Goal: Task Accomplishment & Management: Complete application form

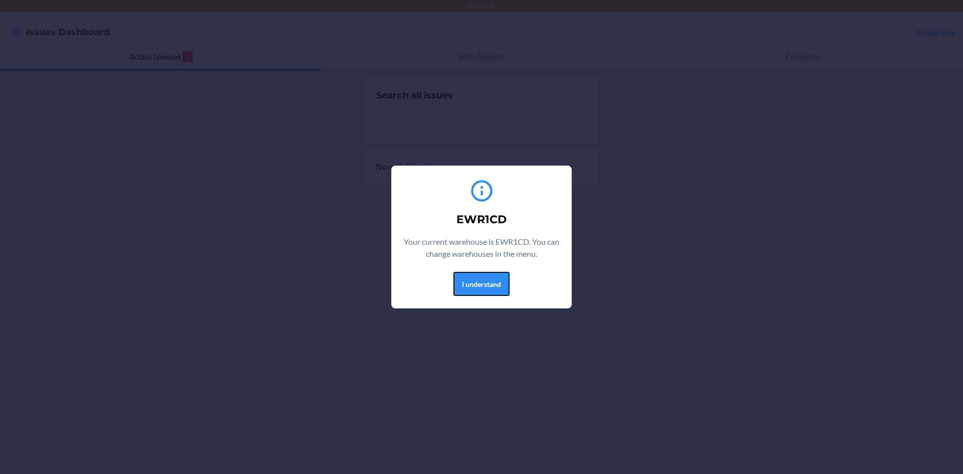
click at [477, 282] on button "I understand" at bounding box center [481, 284] width 56 height 24
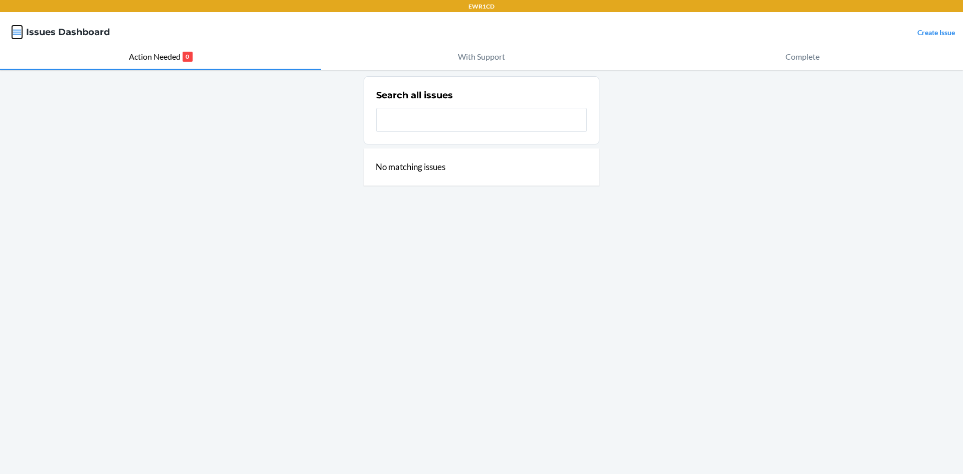
click at [14, 36] on icon "button" at bounding box center [17, 32] width 10 height 10
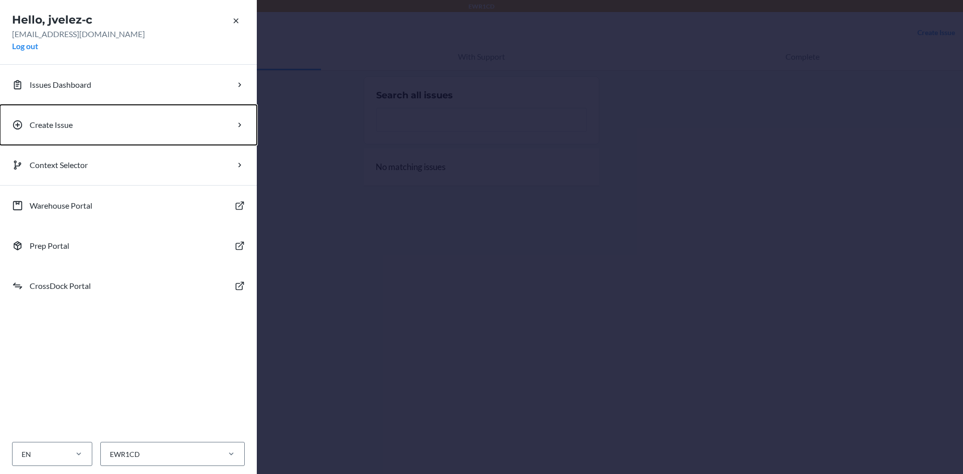
click at [37, 135] on button "Create Issue" at bounding box center [128, 125] width 257 height 40
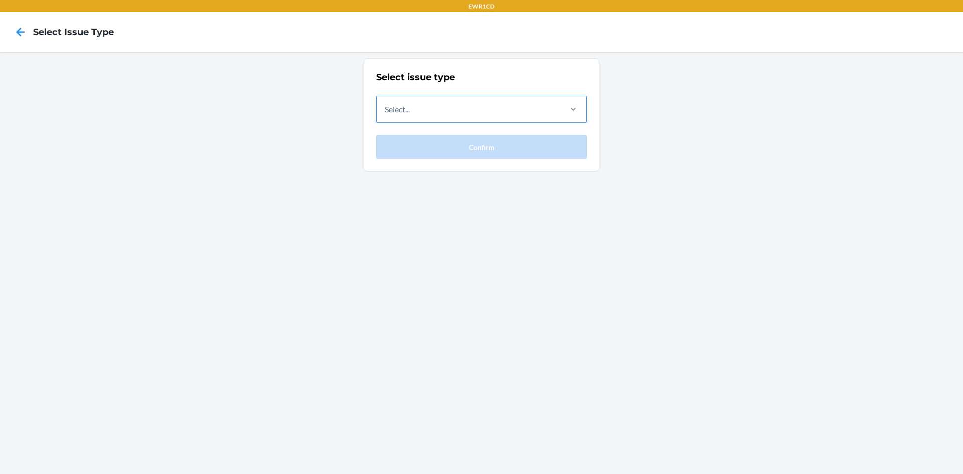
click at [426, 99] on div "Select..." at bounding box center [469, 109] width 184 height 26
click at [386, 103] on input "Select..." at bounding box center [385, 109] width 1 height 12
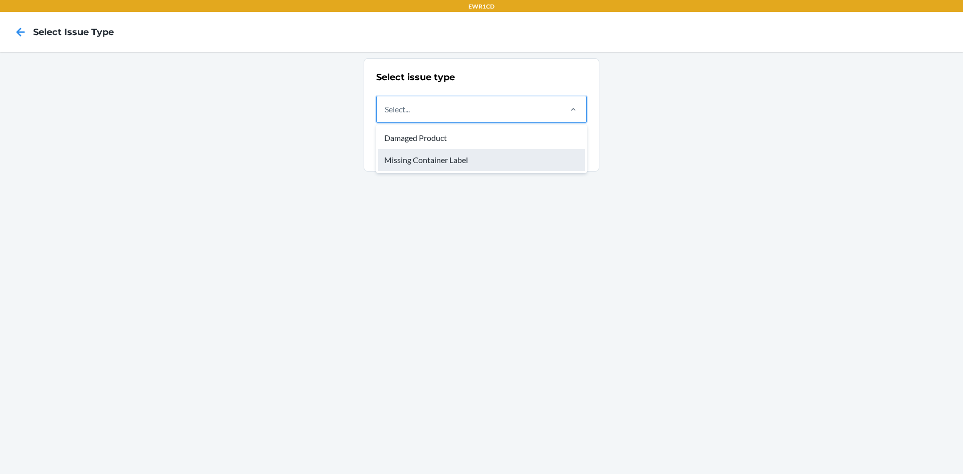
click at [433, 168] on div "Missing Container Label" at bounding box center [481, 160] width 207 height 22
click at [386, 115] on input "option Missing Container Label focused, 2 of 2. 2 results available. Use Up and…" at bounding box center [385, 109] width 1 height 12
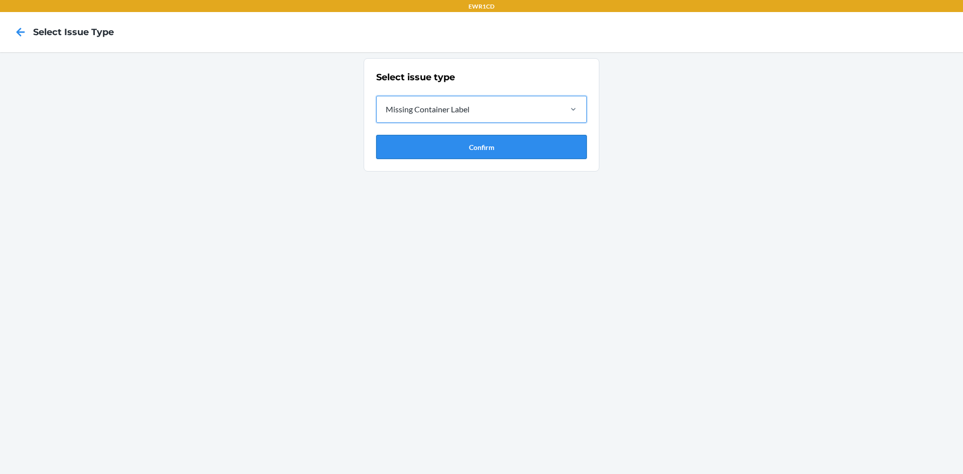
click at [446, 139] on button "Confirm" at bounding box center [481, 147] width 211 height 24
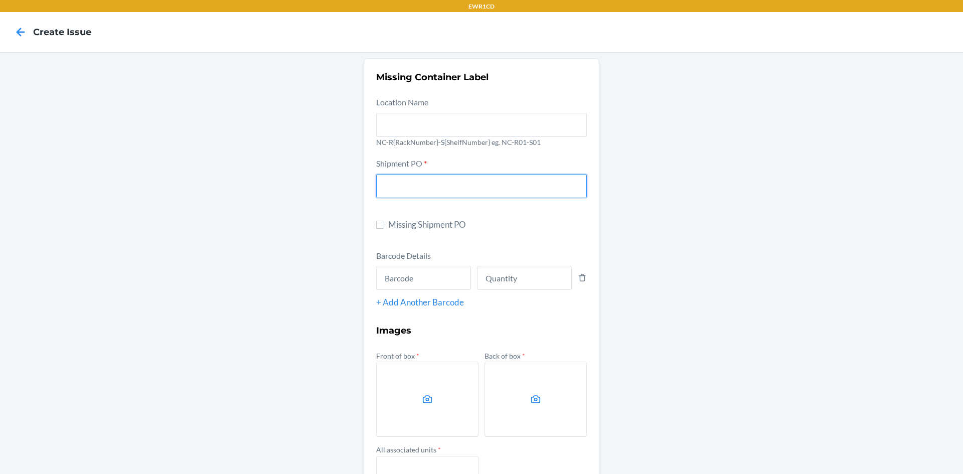
click at [447, 180] on input "text" at bounding box center [481, 186] width 211 height 24
type input "9894398"
click at [445, 285] on input "text" at bounding box center [423, 278] width 95 height 24
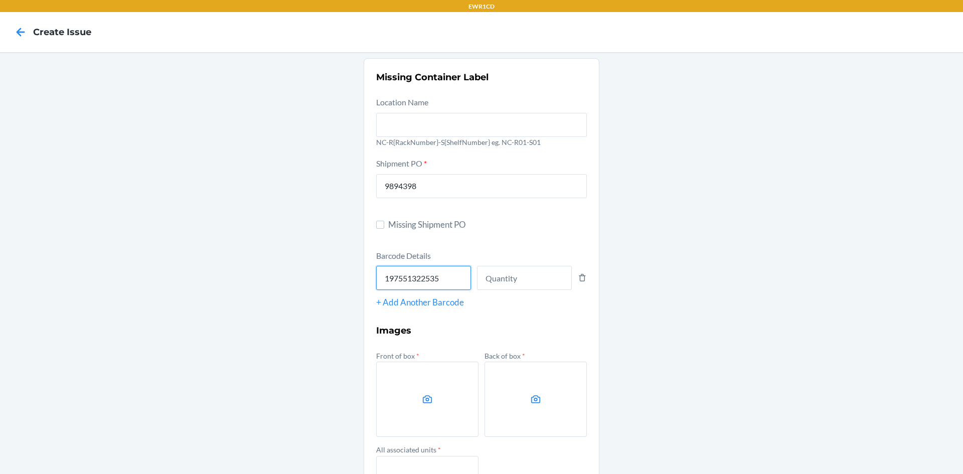
type input "197551322535"
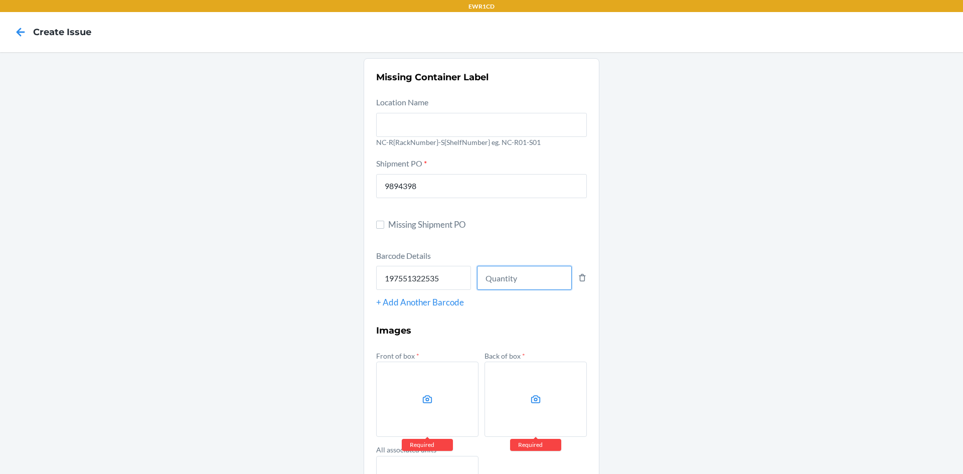
click at [491, 271] on input "number" at bounding box center [524, 278] width 95 height 24
type input "108"
click at [346, 380] on div "Missing Container Label Location Name NC-R{RackNumber}-S{ShelfNumber} eg. NC-R0…" at bounding box center [481, 319] width 963 height 534
click at [385, 371] on label at bounding box center [427, 399] width 102 height 75
click at [0, 0] on input "file" at bounding box center [0, 0] width 0 height 0
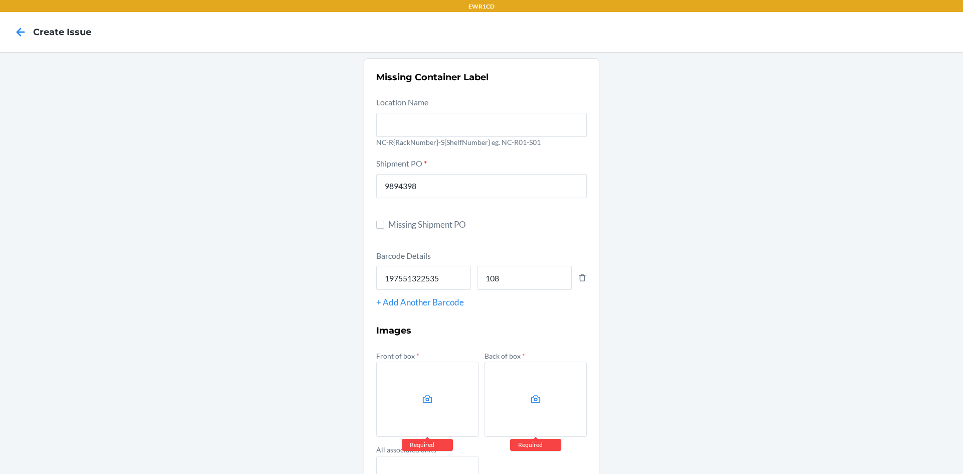
click at [442, 376] on label at bounding box center [427, 399] width 102 height 75
click at [0, 0] on input "file" at bounding box center [0, 0] width 0 height 0
click at [421, 390] on label at bounding box center [427, 399] width 102 height 75
click at [0, 0] on input "file" at bounding box center [0, 0] width 0 height 0
click at [435, 374] on label at bounding box center [427, 399] width 102 height 75
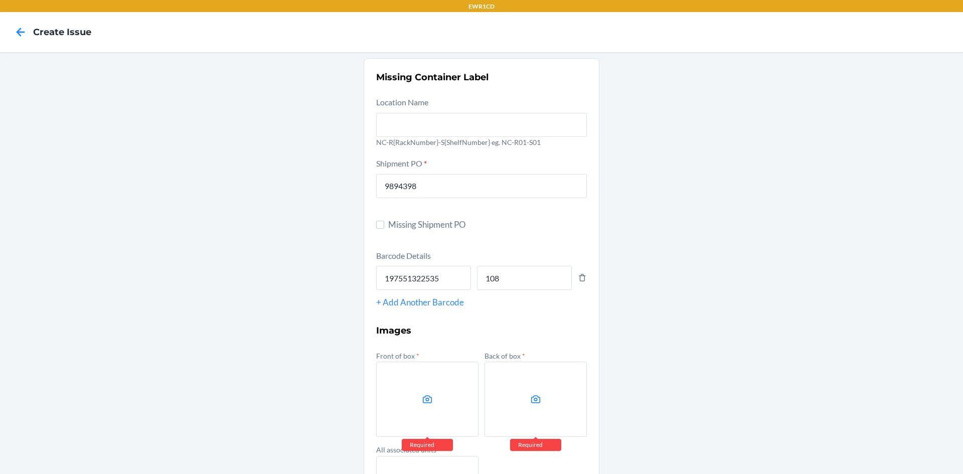
click at [0, 0] on input "file" at bounding box center [0, 0] width 0 height 0
click at [446, 394] on label at bounding box center [427, 399] width 102 height 75
click at [0, 0] on input "file" at bounding box center [0, 0] width 0 height 0
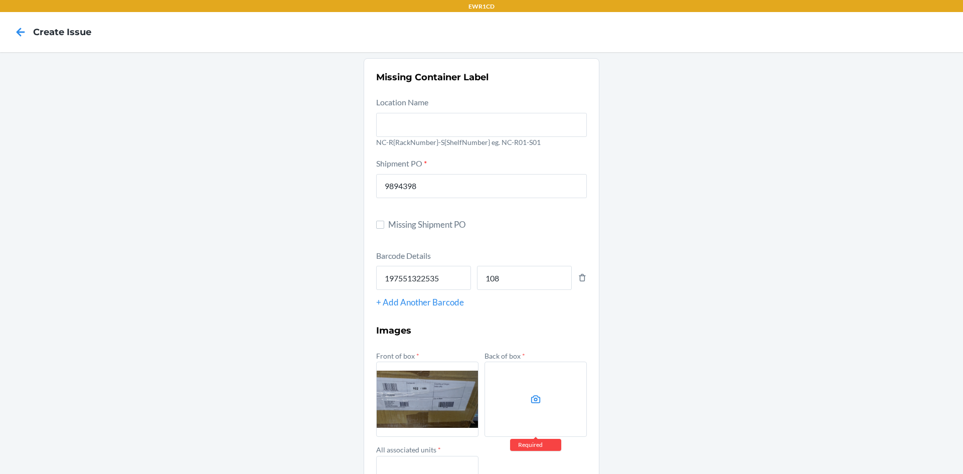
click at [530, 392] on label at bounding box center [535, 399] width 102 height 75
click at [0, 0] on input "file" at bounding box center [0, 0] width 0 height 0
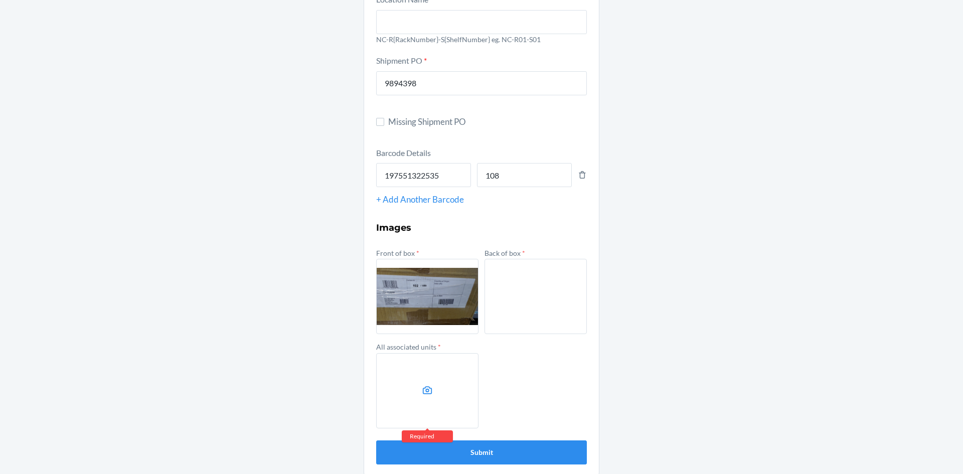
scroll to position [112, 0]
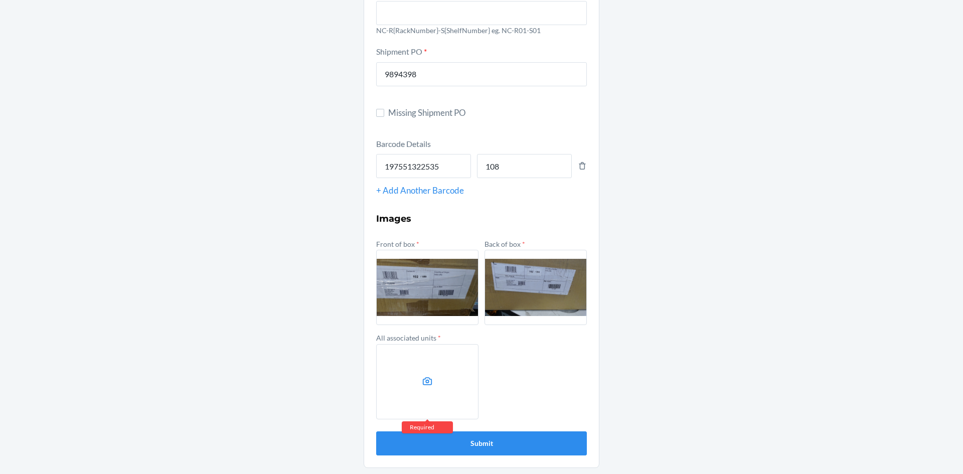
click at [435, 398] on label at bounding box center [427, 381] width 102 height 75
click at [0, 0] on input "file" at bounding box center [0, 0] width 0 height 0
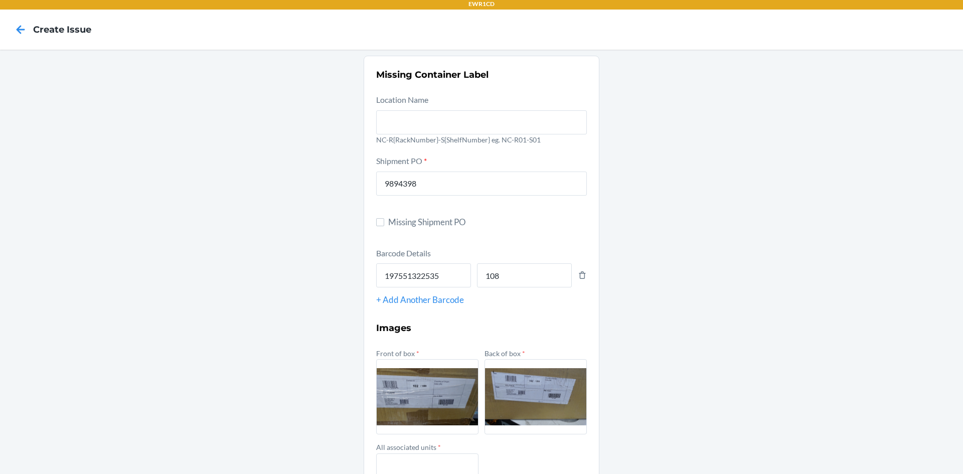
scroll to position [0, 0]
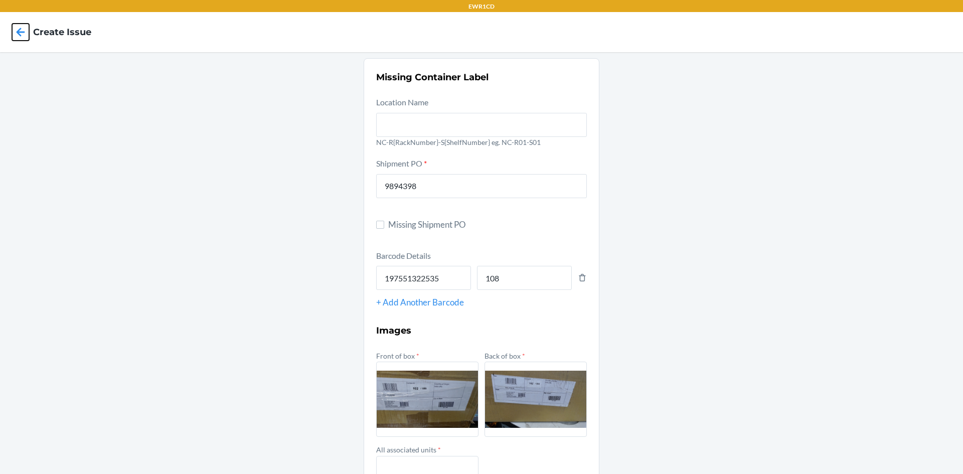
click at [25, 27] on icon at bounding box center [20, 32] width 17 height 17
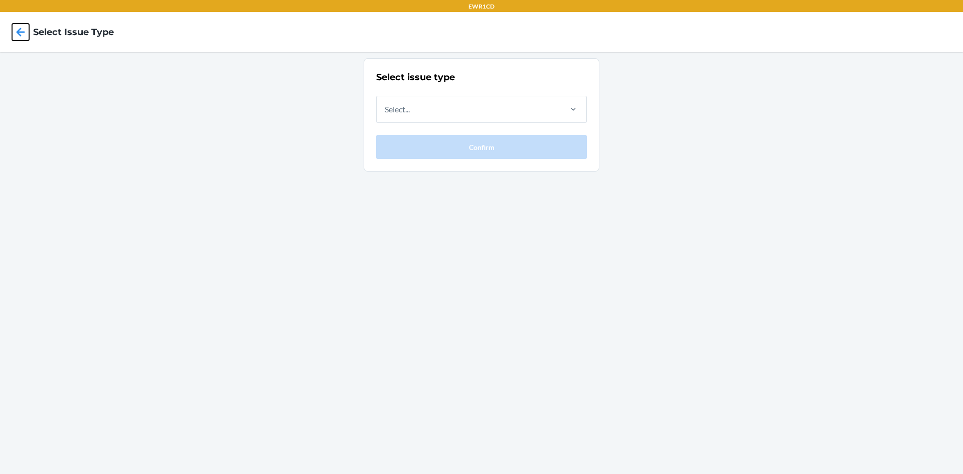
click at [17, 37] on icon at bounding box center [20, 32] width 17 height 17
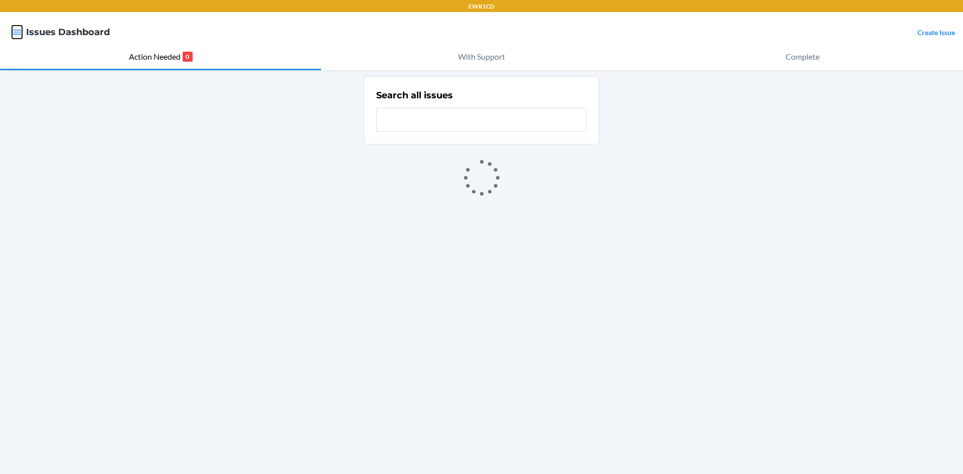
click at [17, 34] on icon "button" at bounding box center [17, 32] width 9 height 5
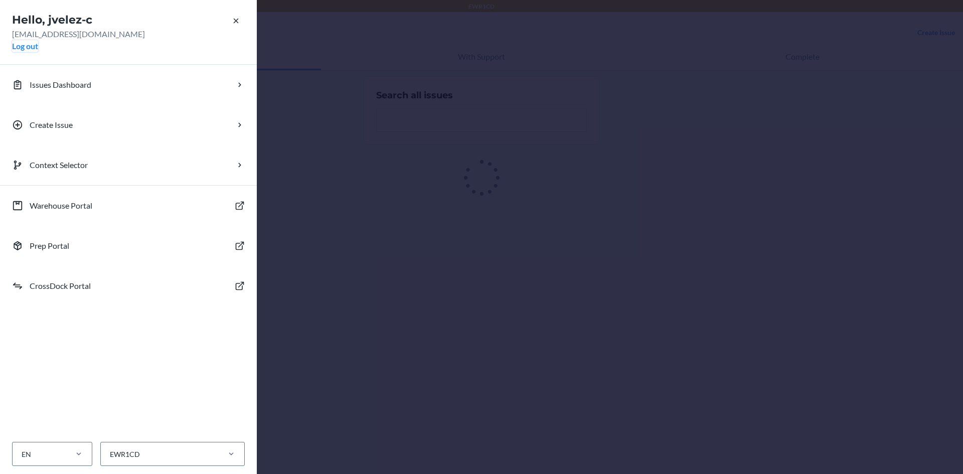
click at [24, 45] on button "Log out" at bounding box center [25, 46] width 26 height 12
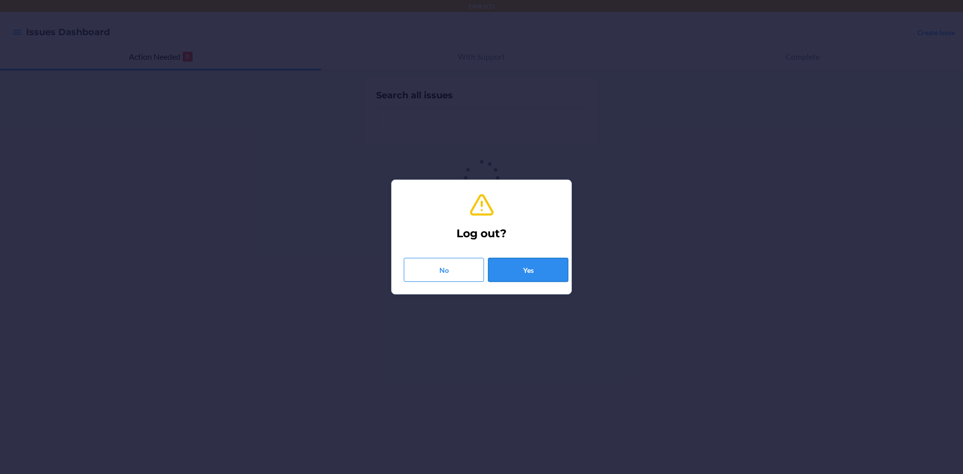
click at [513, 265] on button "Yes" at bounding box center [528, 270] width 80 height 24
